Goal: Find specific page/section: Find specific page/section

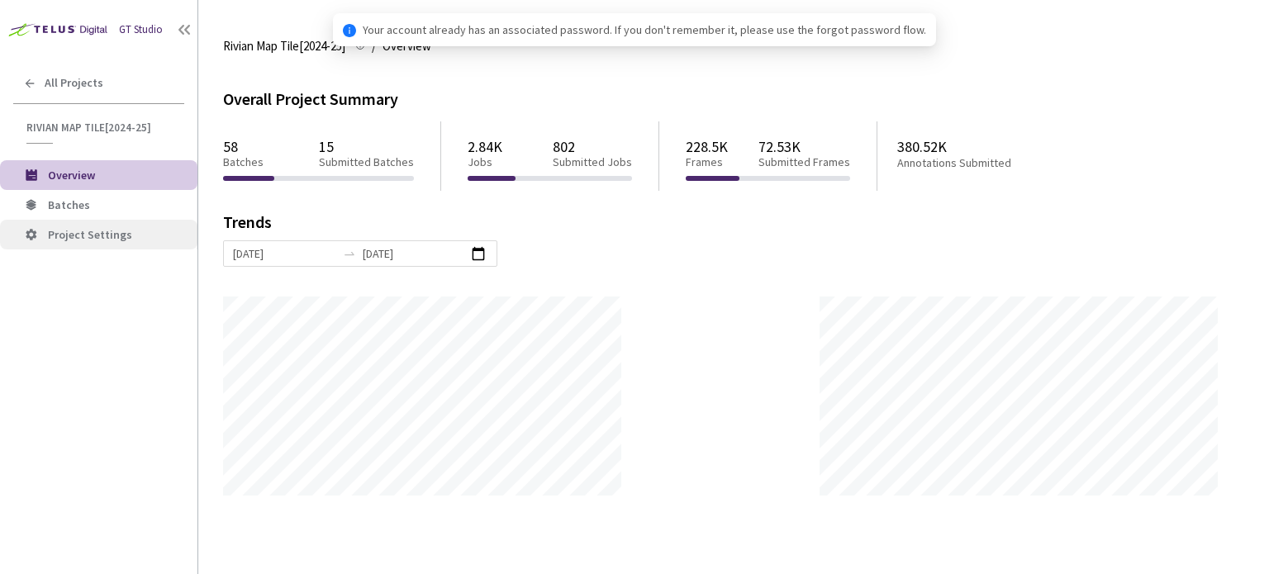
scroll to position [574, 1269]
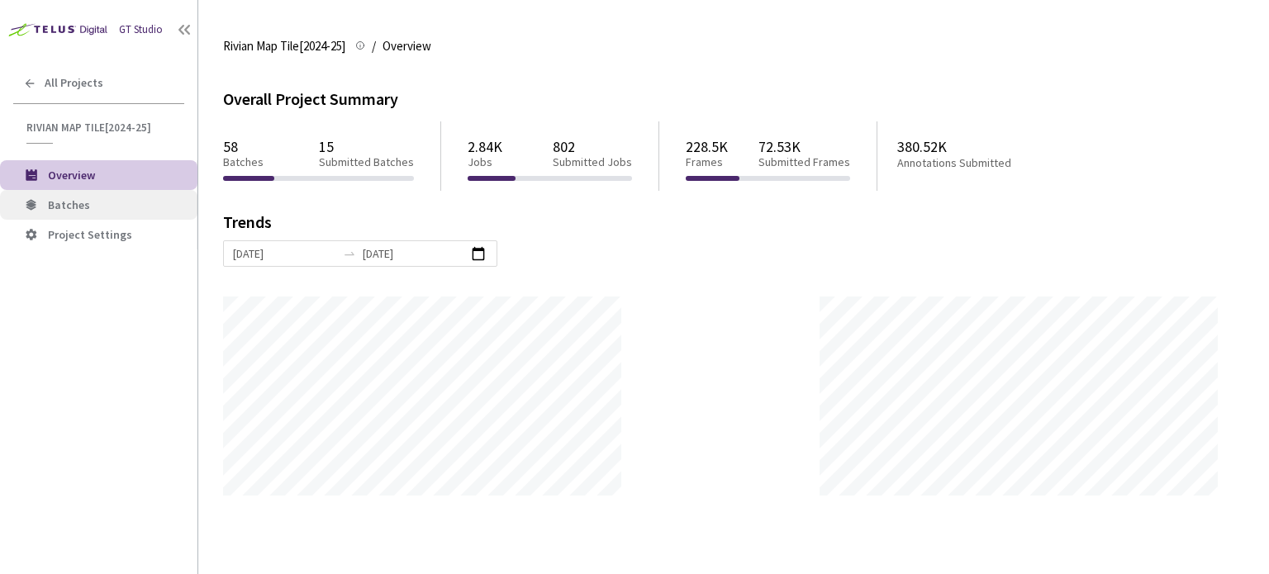
click at [148, 213] on li "Batches" at bounding box center [98, 205] width 197 height 30
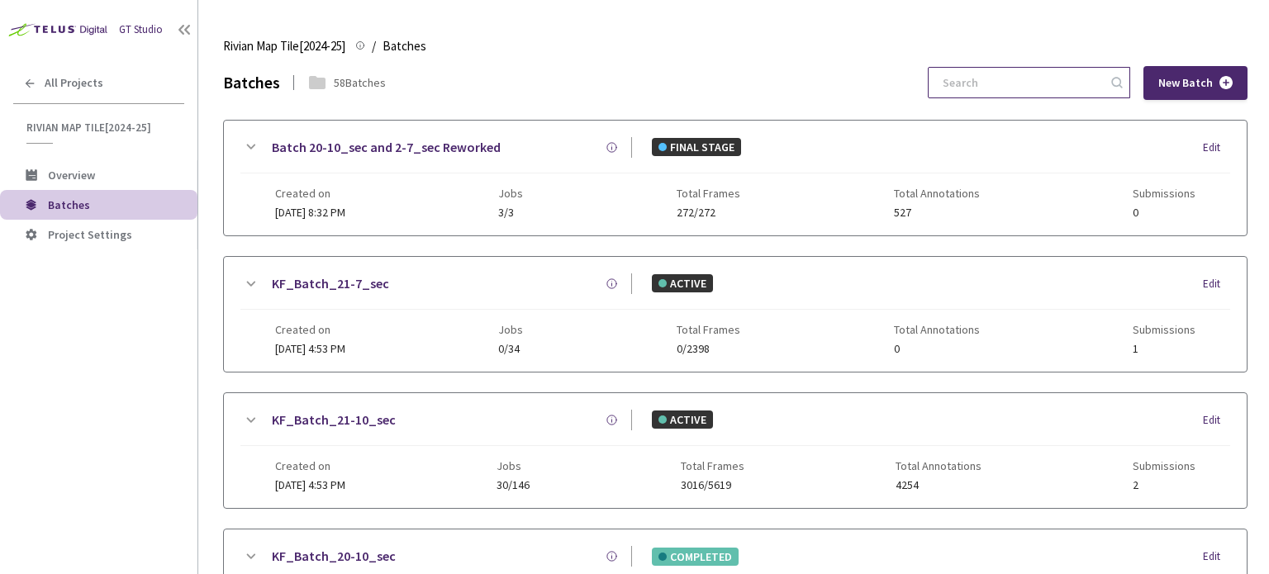
click at [1016, 71] on input at bounding box center [1021, 83] width 176 height 30
click at [1058, 86] on input at bounding box center [1021, 83] width 176 height 30
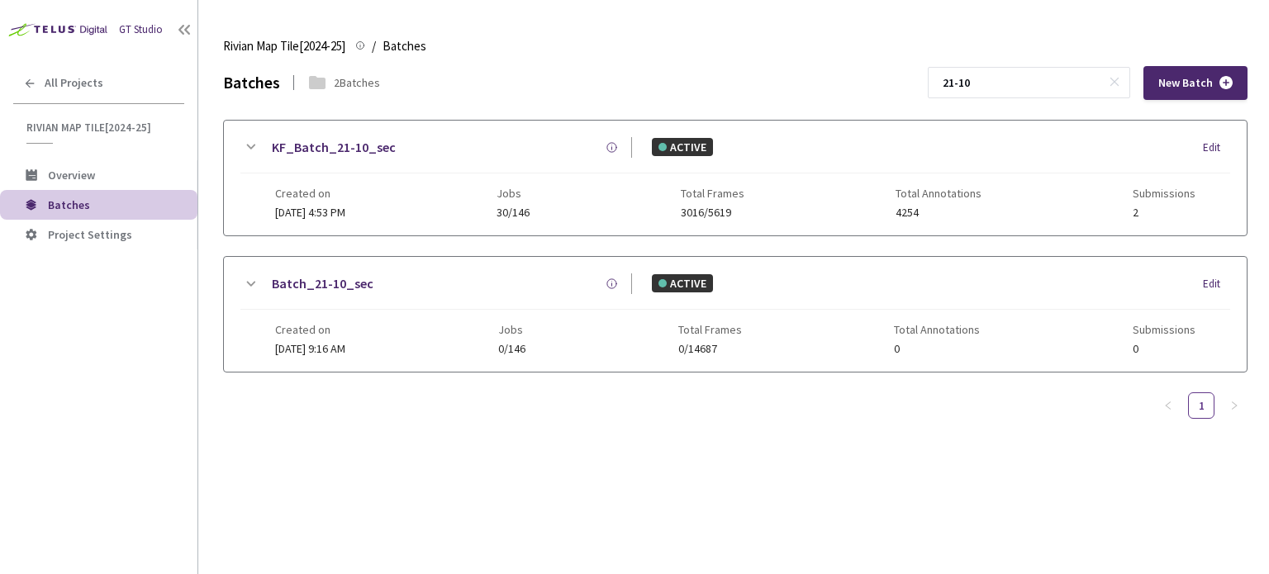
type input "21-10"
click at [361, 145] on link "KF_Batch_21-10_sec" at bounding box center [334, 147] width 124 height 21
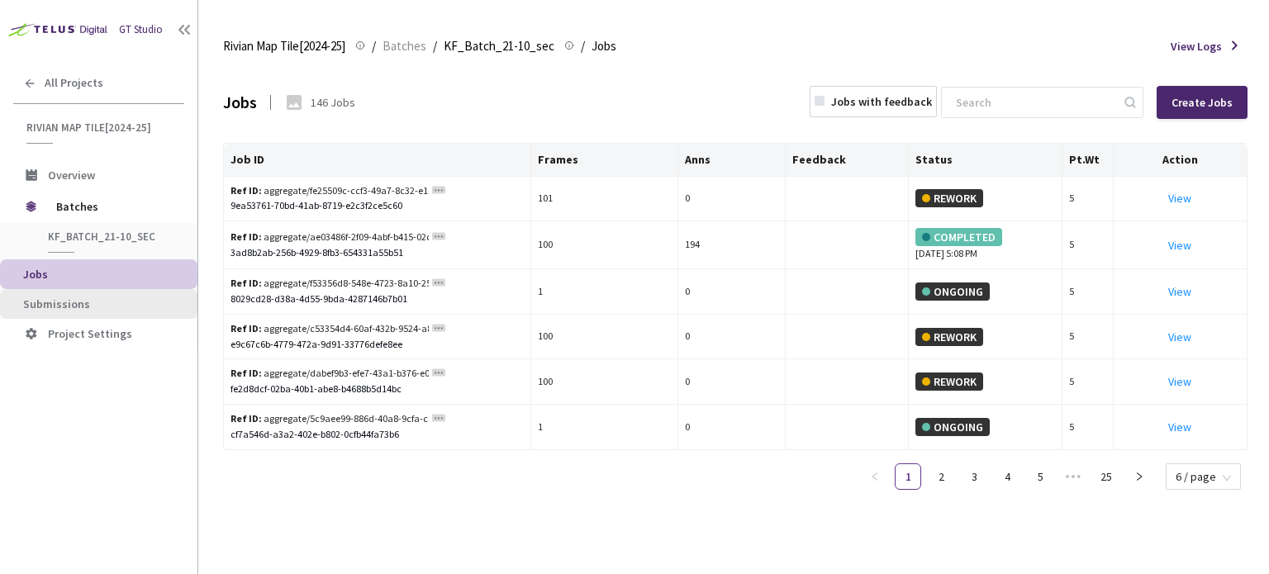
click at [101, 297] on span "Submissions" at bounding box center [103, 304] width 161 height 14
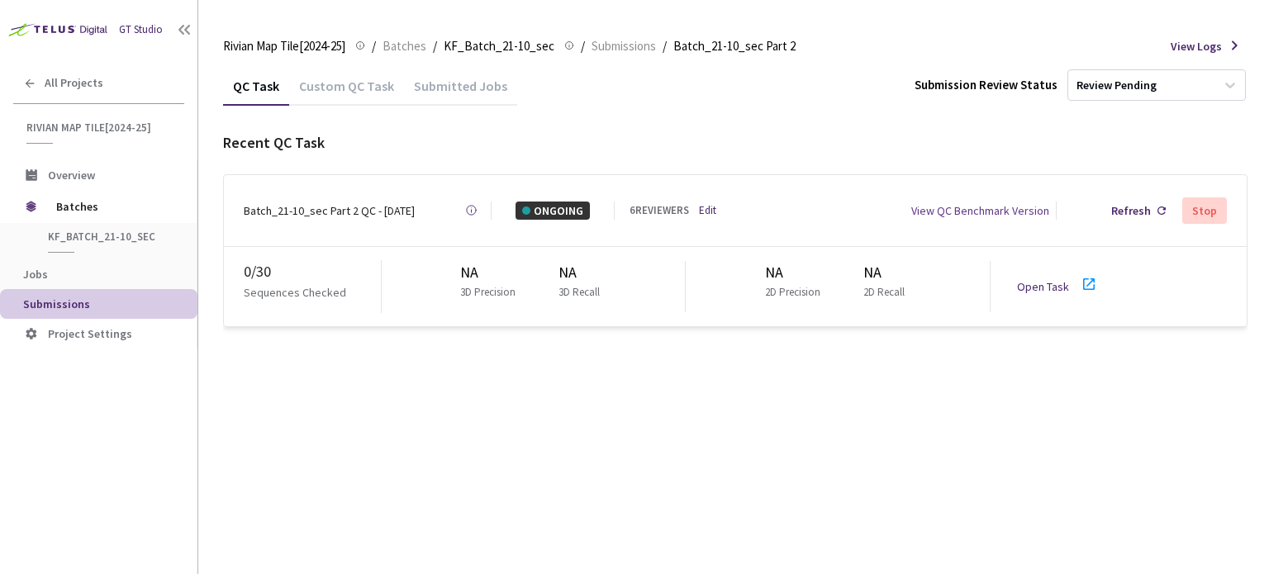
click at [1095, 286] on icon at bounding box center [1089, 284] width 20 height 20
